Goal: Find contact information: Find contact information

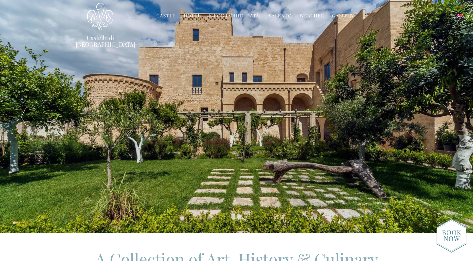
click at [196, 15] on link "Hotel" at bounding box center [192, 16] width 17 height 8
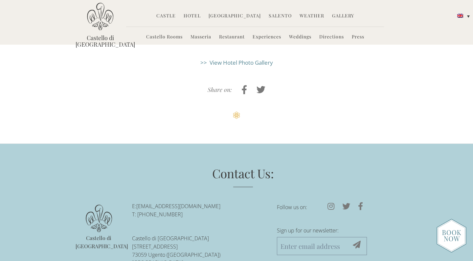
scroll to position [1749, 0]
drag, startPoint x: 225, startPoint y: 156, endPoint x: 138, endPoint y: 155, distance: 86.5
click at [138, 203] on p "E: [EMAIL_ADDRESS][DOMAIN_NAME] T: [PHONE_NUMBER]" at bounding box center [199, 211] width 135 height 16
copy p "[EMAIL_ADDRESS][DOMAIN_NAME]"
drag, startPoint x: 179, startPoint y: 187, endPoint x: 133, endPoint y: 188, distance: 46.0
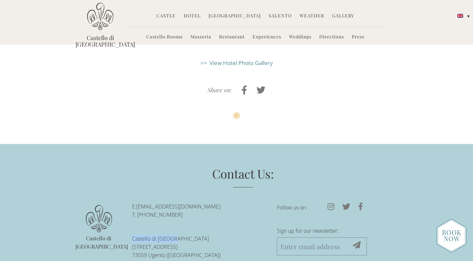
click at [133, 235] on p "[GEOGRAPHIC_DATA][STREET_ADDRESS][GEOGRAPHIC_DATA][GEOGRAPHIC_DATA]" at bounding box center [199, 251] width 135 height 33
copy p "Castello di [GEOGRAPHIC_DATA]"
click at [451, 244] on img at bounding box center [452, 236] width 30 height 34
click at [331, 203] on icon at bounding box center [331, 207] width 15 height 8
